Goal: Task Accomplishment & Management: Manage account settings

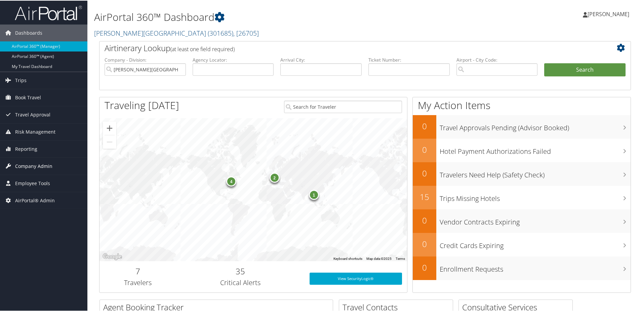
click at [27, 165] on span "Company Admin" at bounding box center [33, 165] width 37 height 17
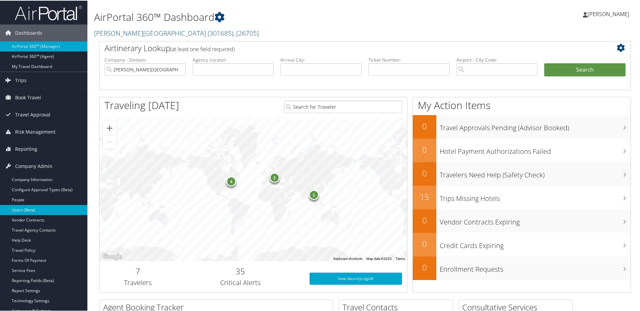
click at [17, 209] on link "Users (Beta)" at bounding box center [43, 209] width 87 height 10
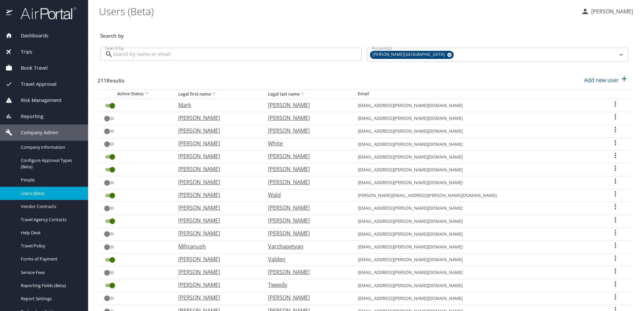
click at [611, 105] on icon "User Search Table" at bounding box center [615, 104] width 8 height 8
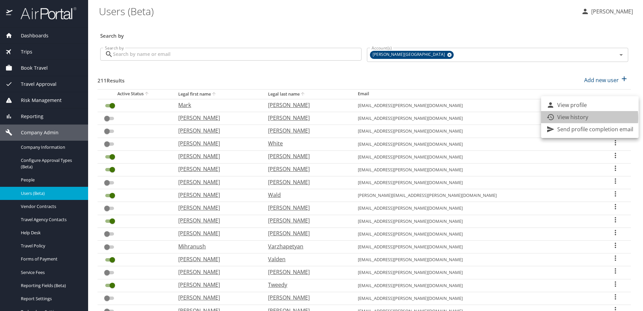
click at [577, 118] on p "View history" at bounding box center [572, 117] width 31 height 8
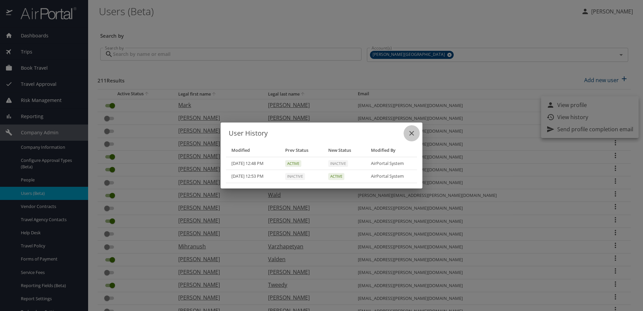
click at [411, 133] on icon "close" at bounding box center [411, 133] width 5 height 5
